Goal: Task Accomplishment & Management: Manage account settings

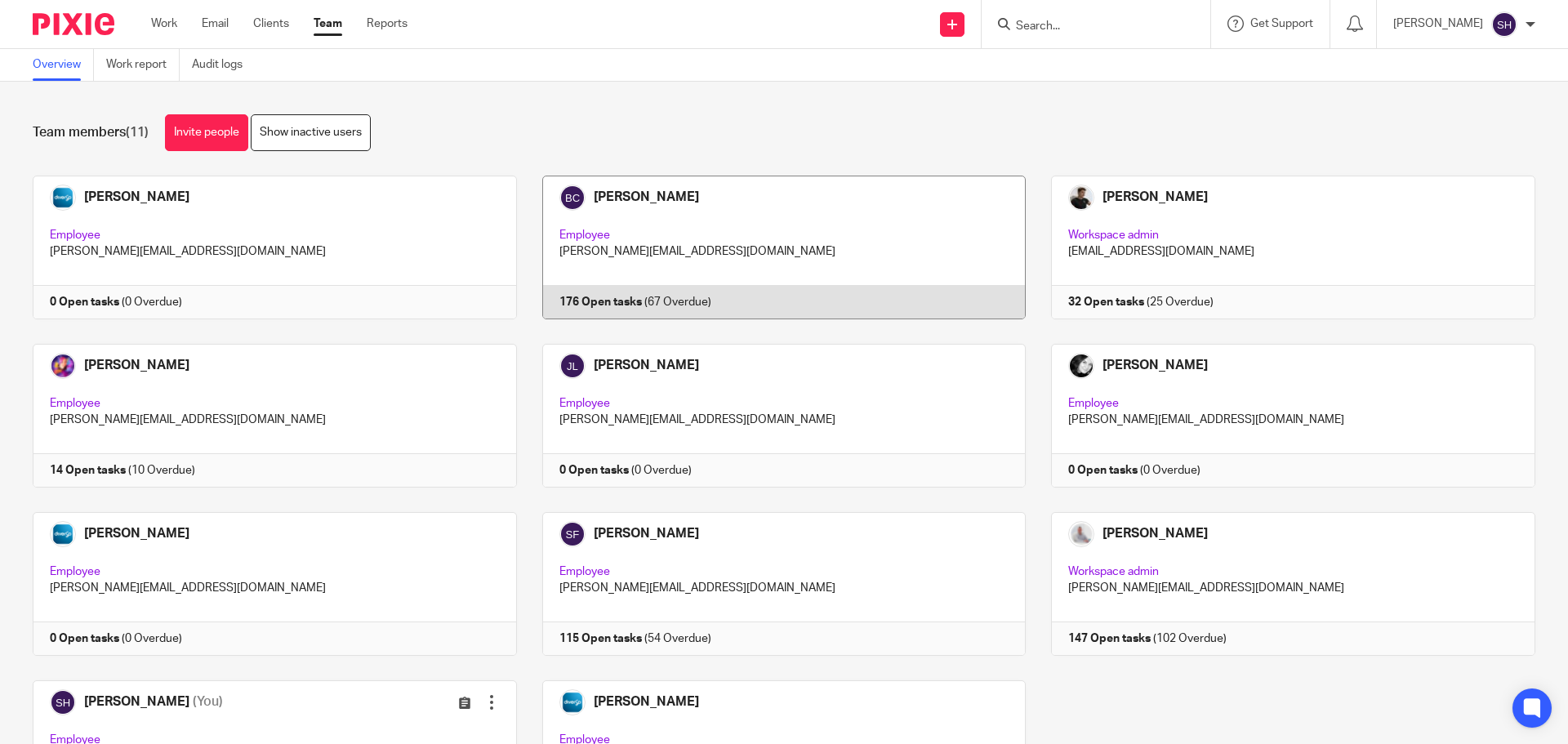
click at [725, 202] on link at bounding box center [771, 248] width 510 height 144
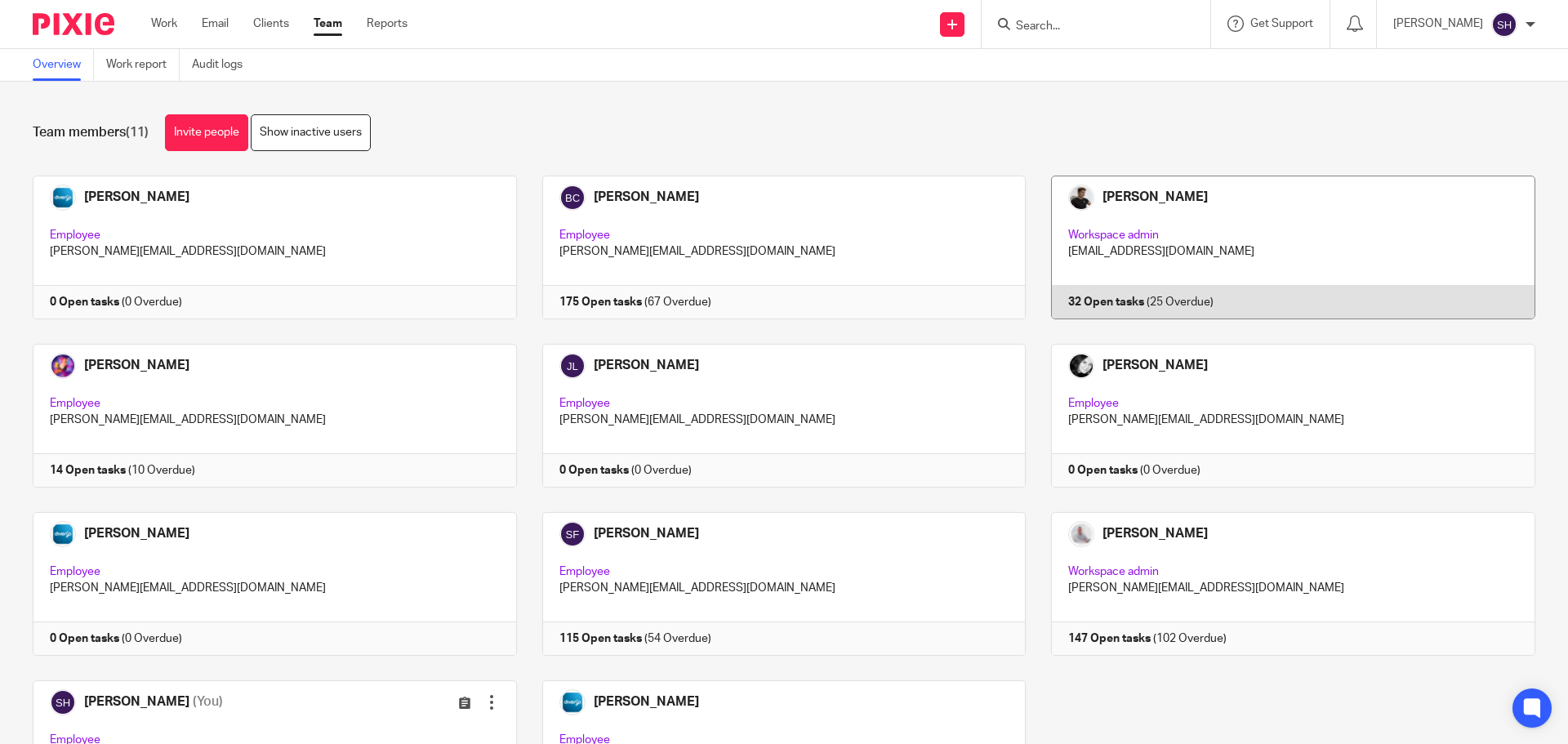
click at [1156, 223] on link at bounding box center [1280, 248] width 510 height 144
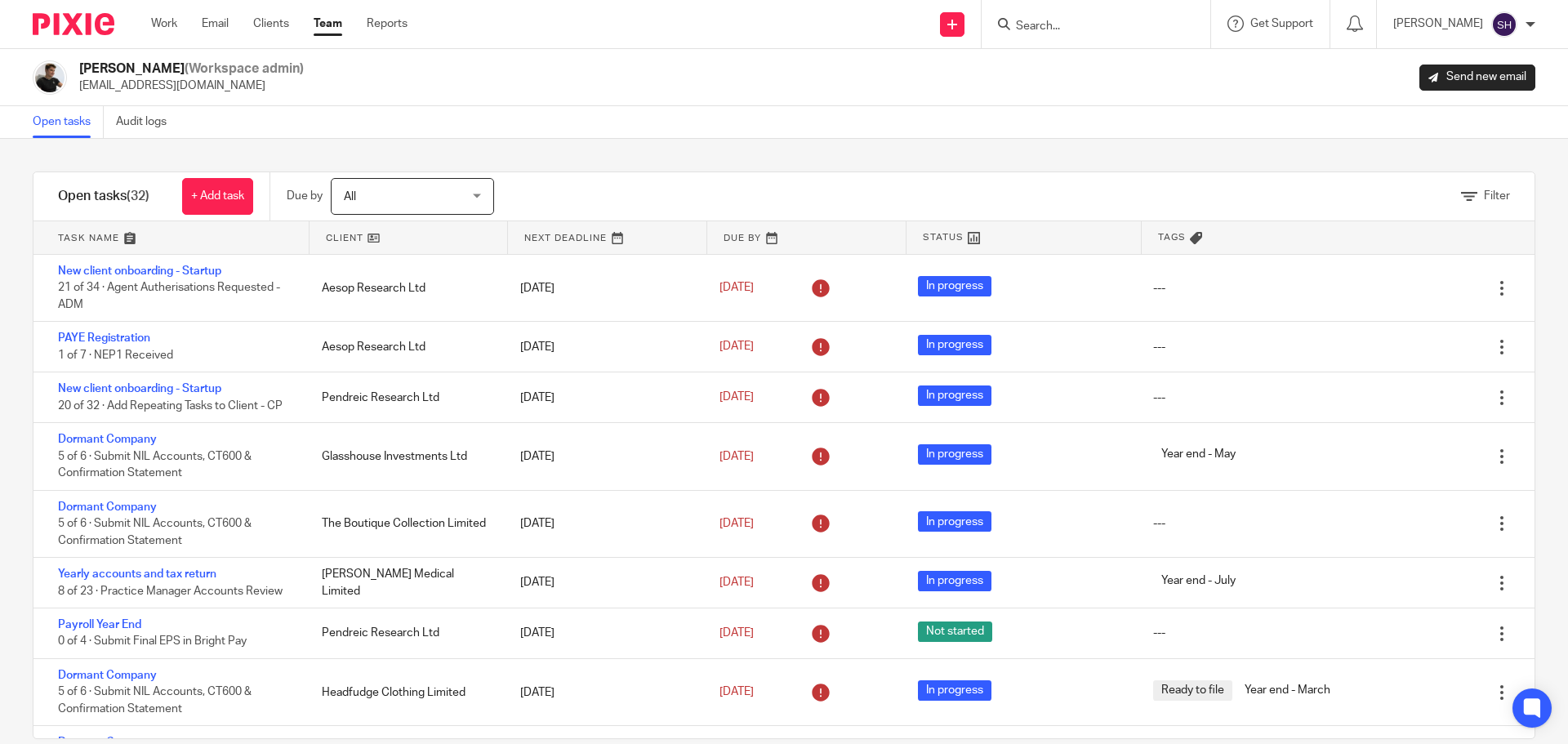
click at [1084, 21] on input "Search" at bounding box center [1088, 26] width 147 height 15
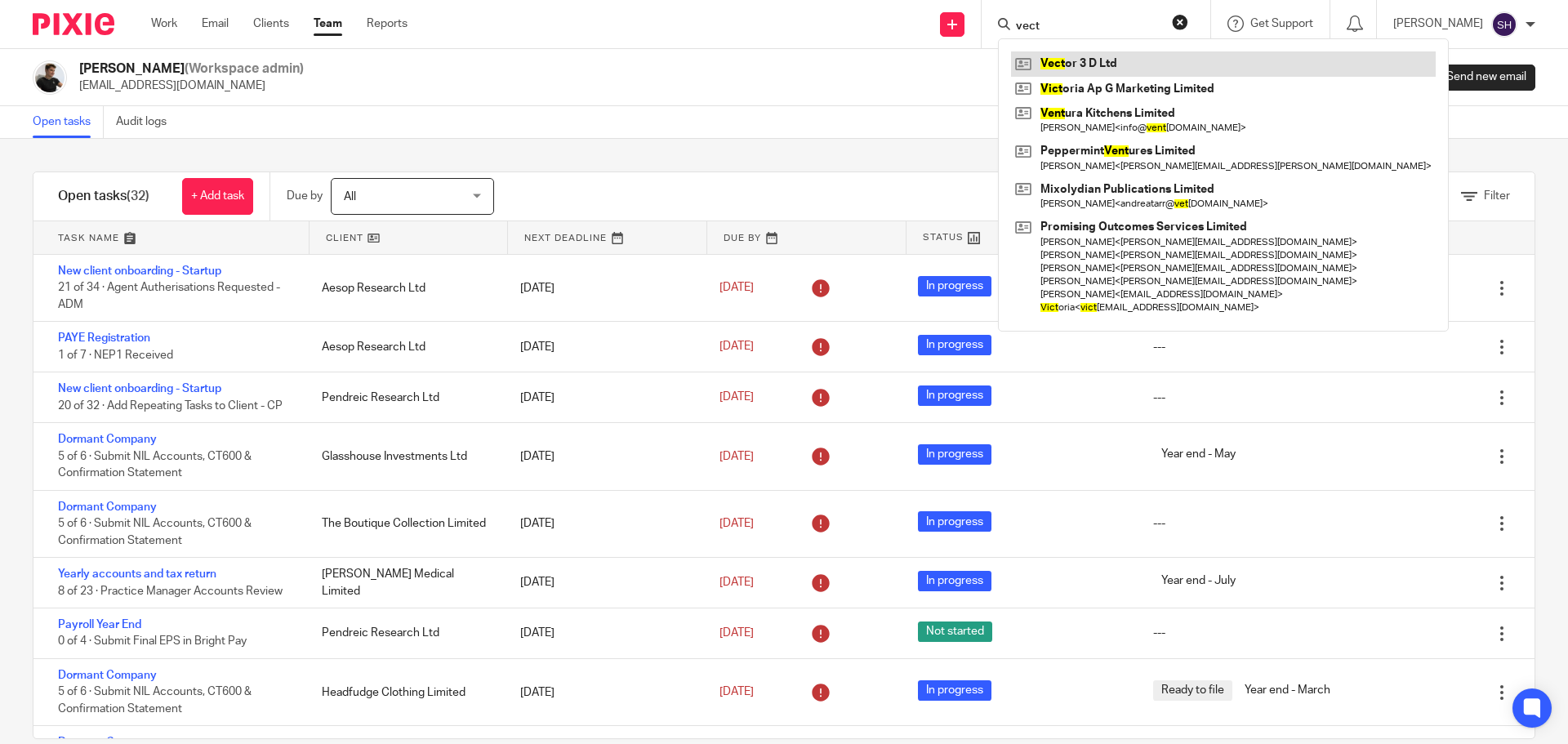
type input "vect"
click at [1084, 56] on link at bounding box center [1223, 63] width 425 height 24
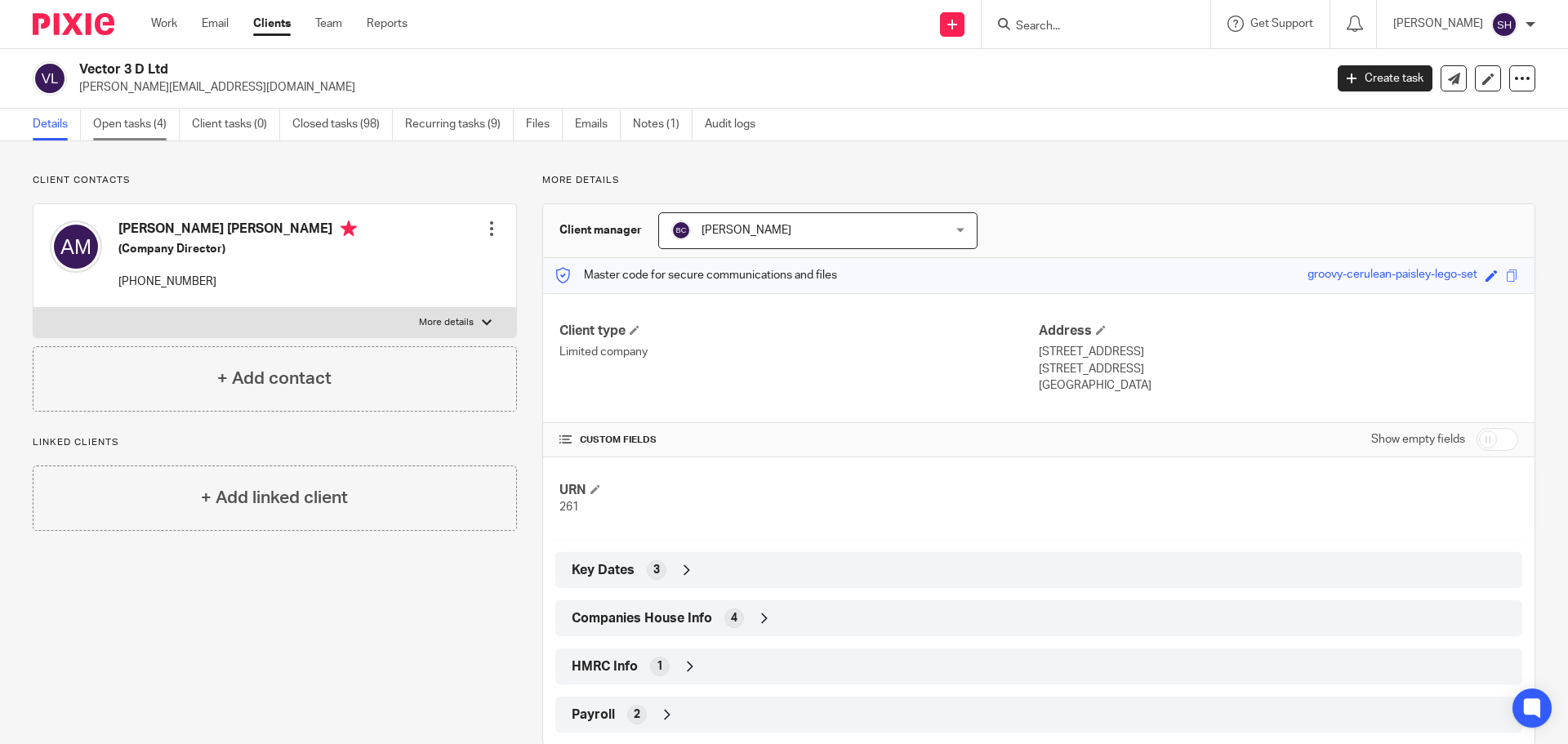
click at [168, 126] on link "Open tasks (4)" at bounding box center [135, 124] width 86 height 32
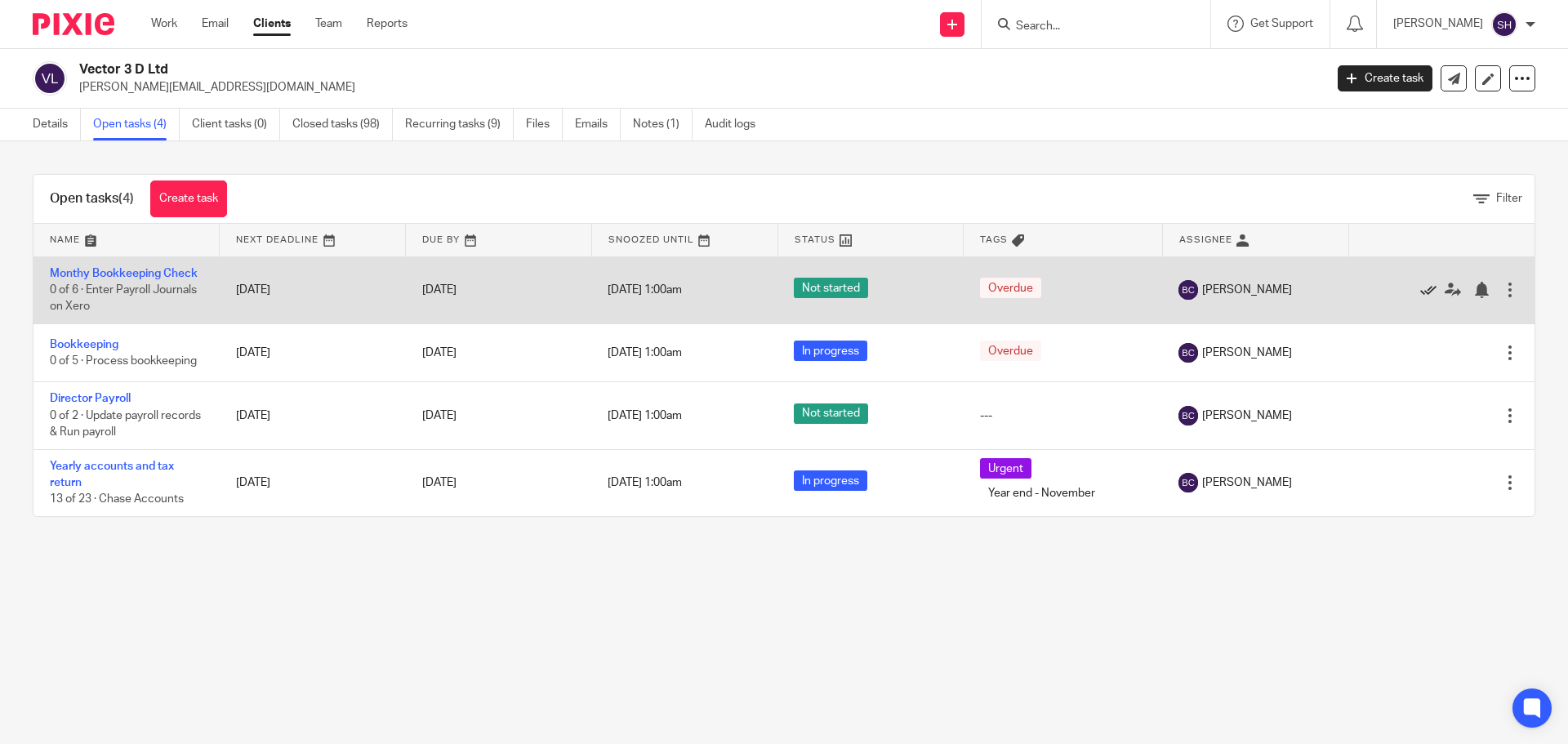
click at [1420, 289] on icon at bounding box center [1428, 289] width 16 height 16
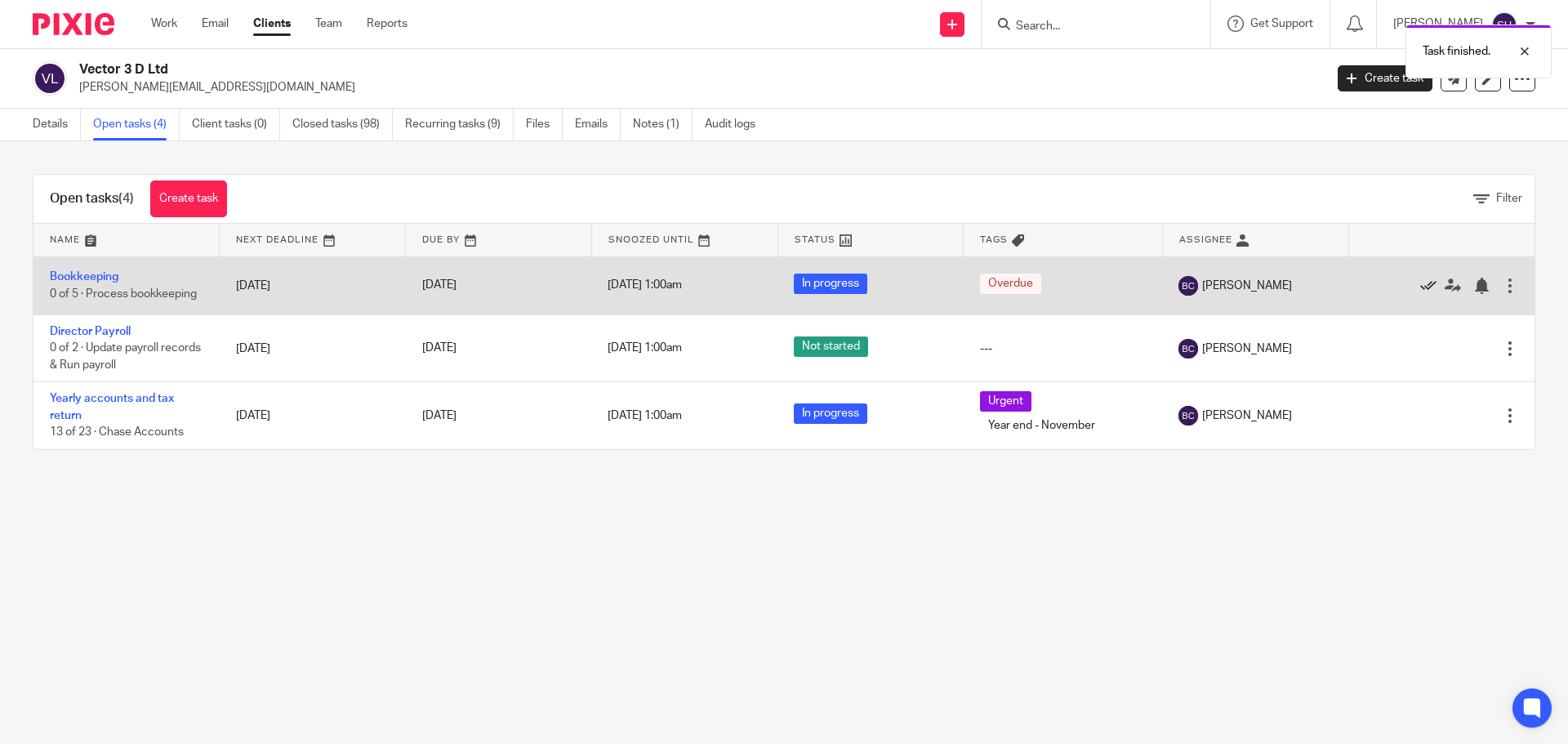
click at [1420, 285] on icon at bounding box center [1428, 285] width 16 height 16
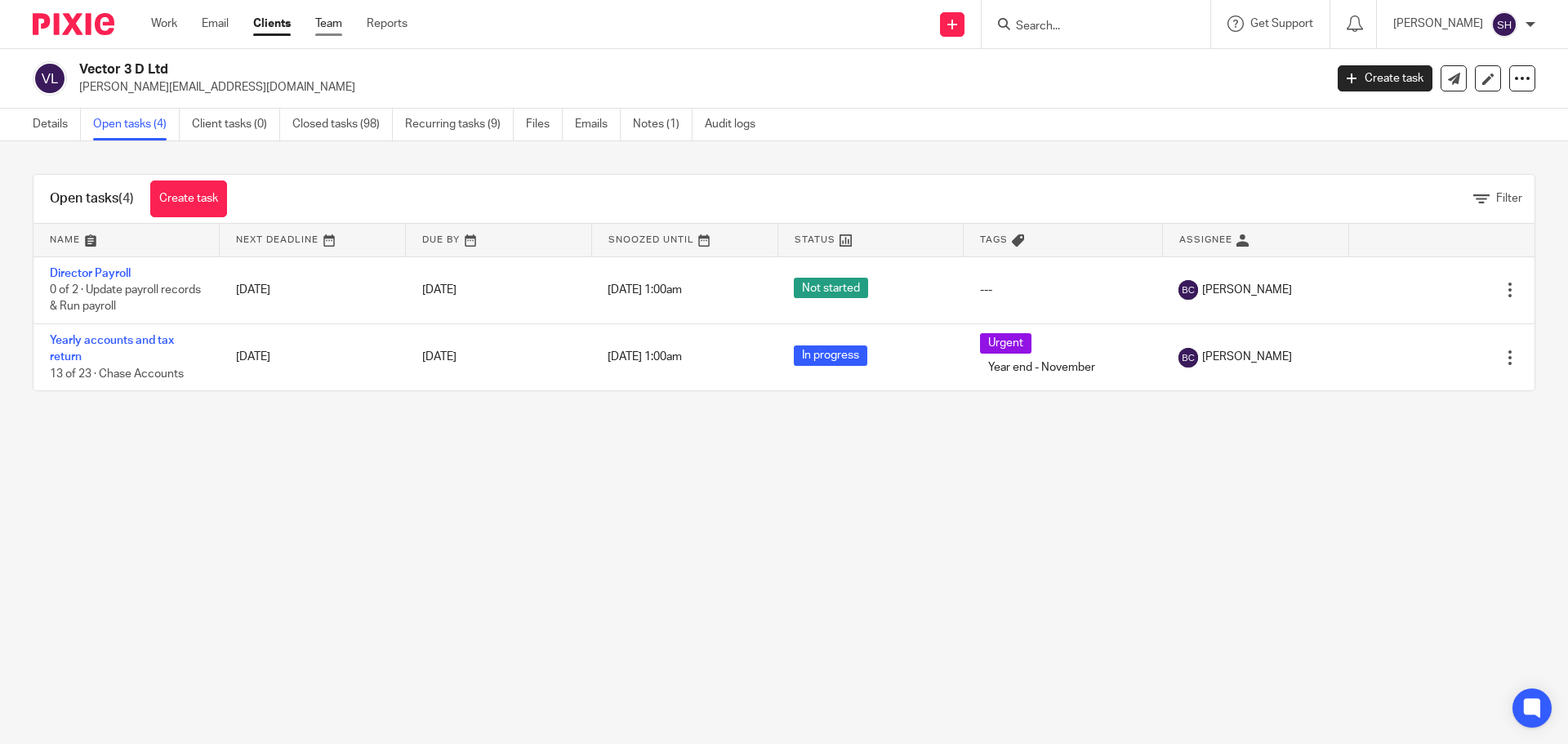
click at [333, 27] on link "Team" at bounding box center [329, 23] width 27 height 16
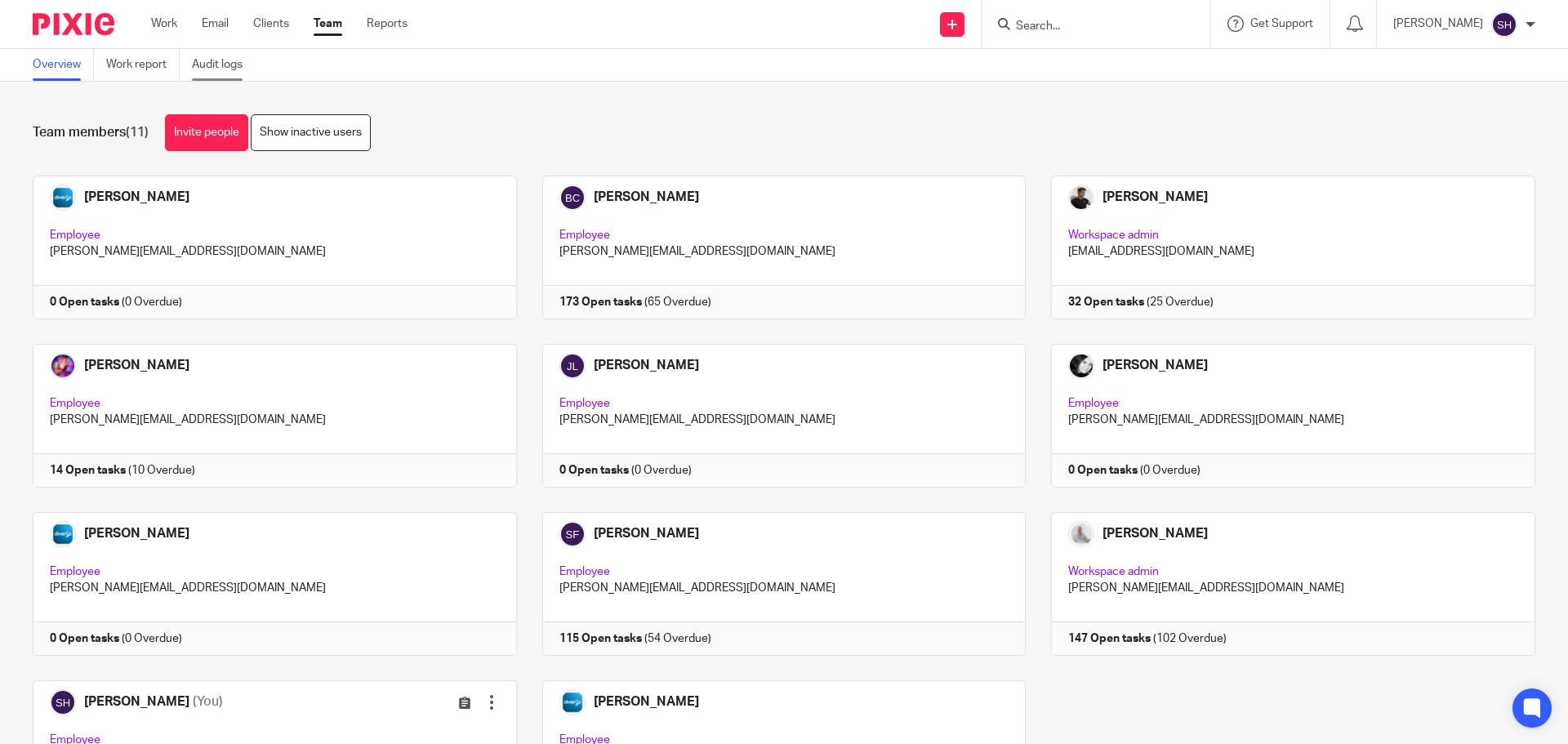
click at [241, 73] on link "Audit logs" at bounding box center [222, 65] width 63 height 32
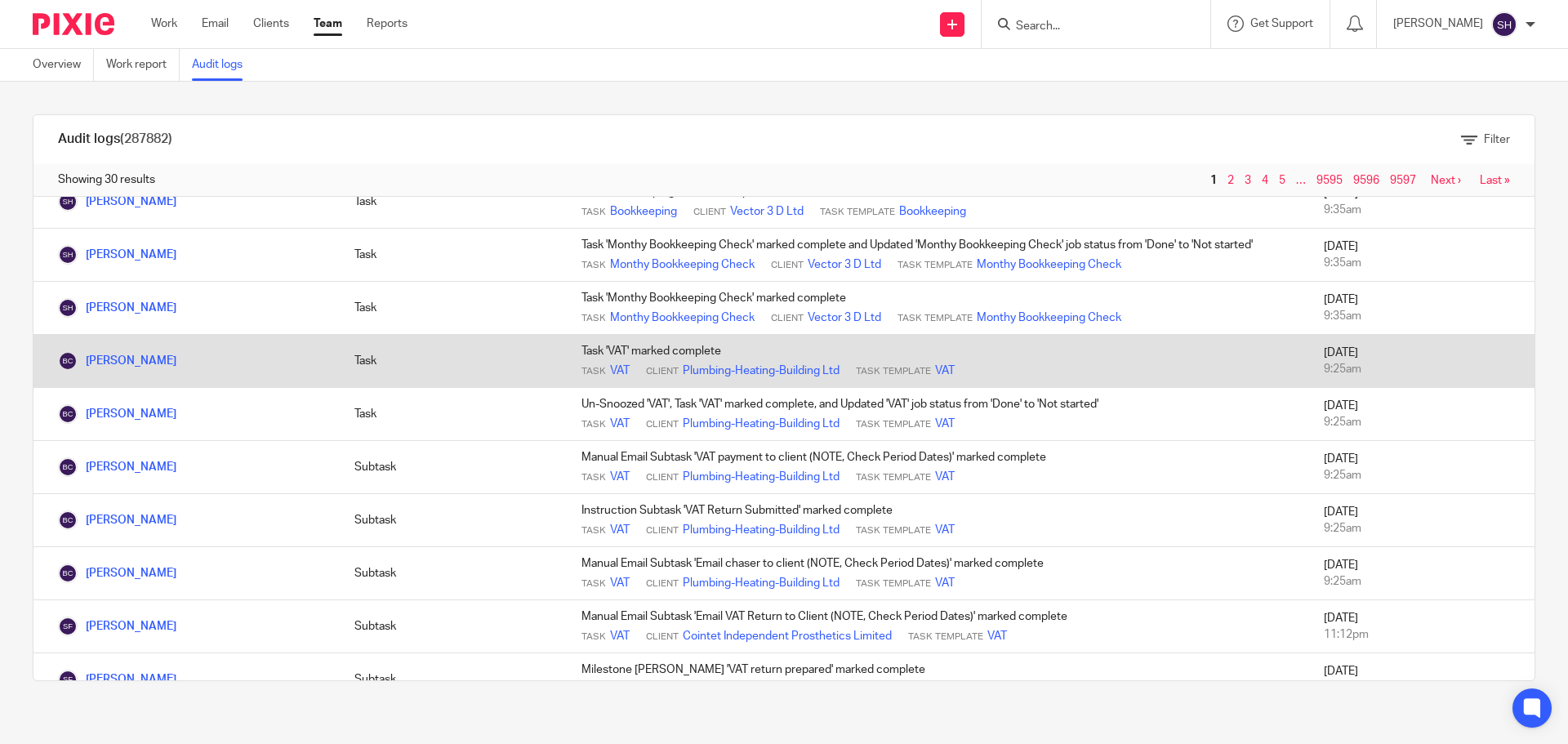
scroll to position [245, 0]
